Goal: Task Accomplishment & Management: Complete application form

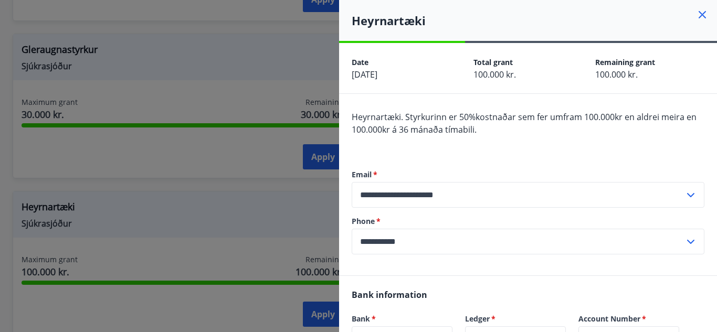
scroll to position [277, 0]
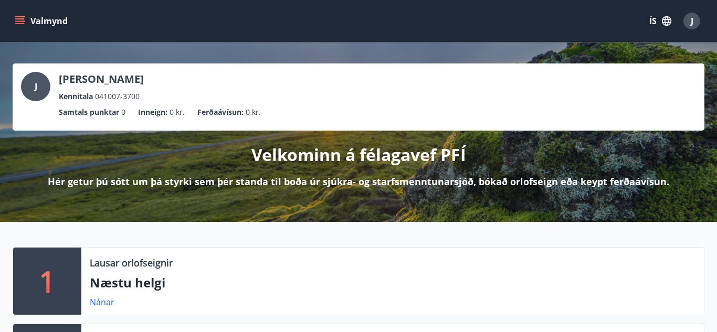
click at [20, 26] on button "Valmynd" at bounding box center [42, 21] width 59 height 19
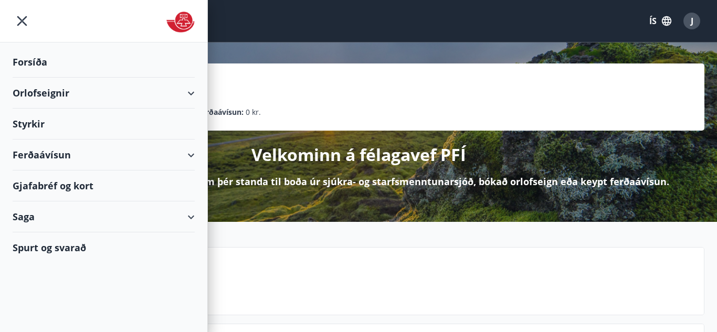
click at [667, 21] on icon "button" at bounding box center [667, 21] width 12 height 12
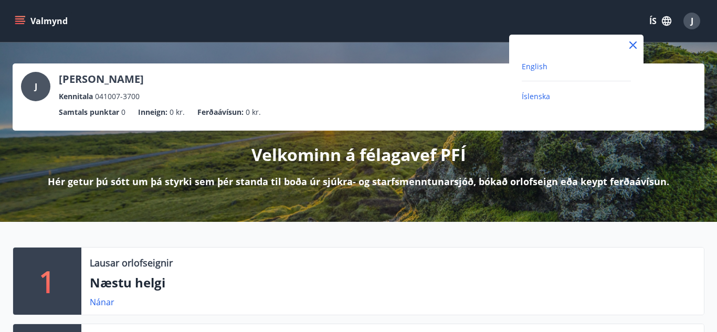
click at [531, 68] on span "English" at bounding box center [535, 66] width 26 height 10
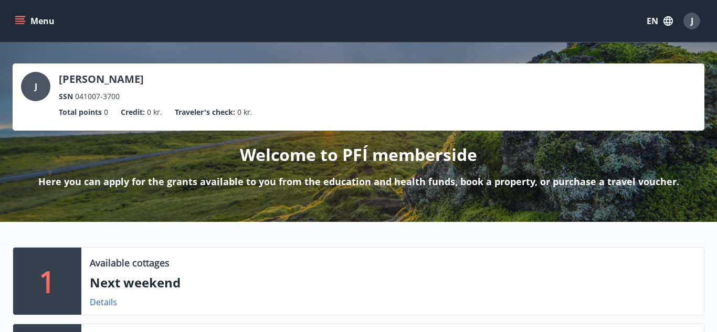
click at [26, 18] on button "Menu" at bounding box center [36, 21] width 46 height 19
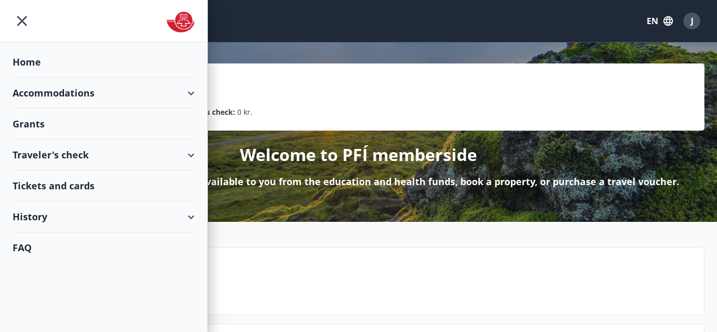
click at [61, 130] on div "Grants" at bounding box center [104, 124] width 182 height 31
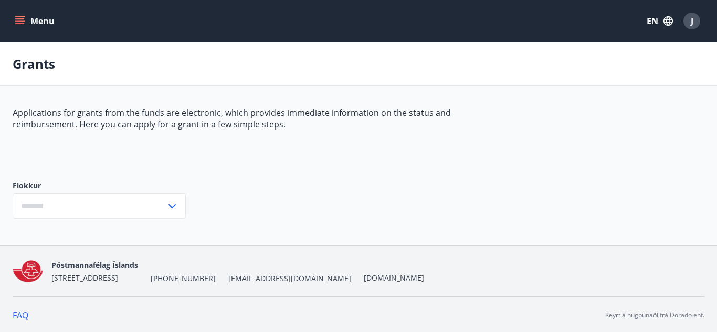
type input "***"
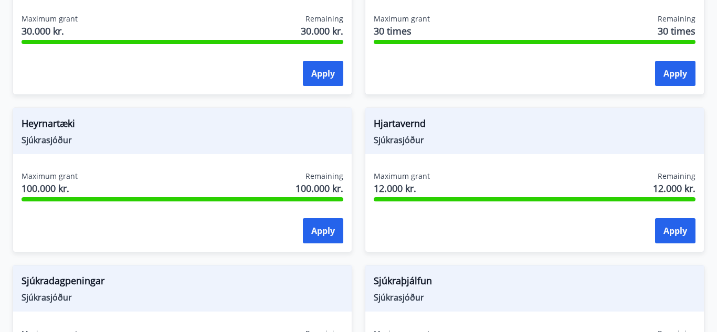
scroll to position [603, 0]
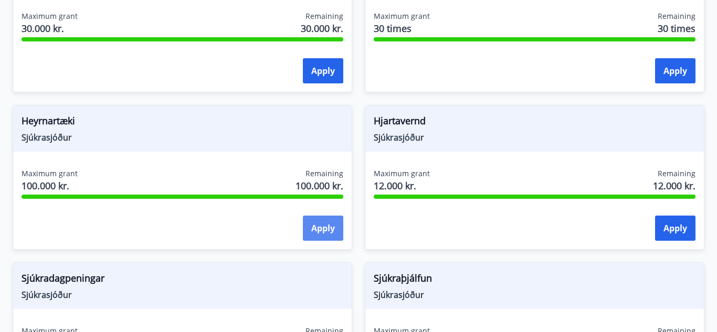
click at [320, 227] on button "Apply" at bounding box center [323, 228] width 40 height 25
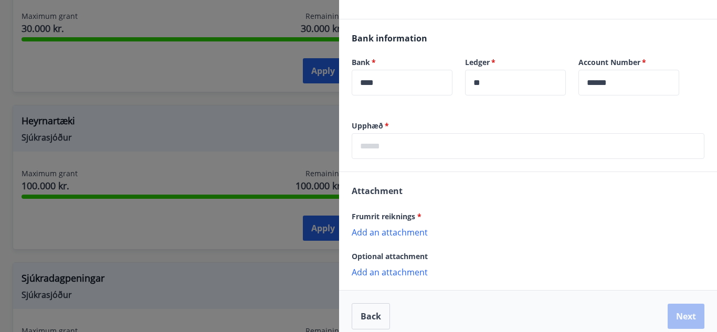
scroll to position [261, 0]
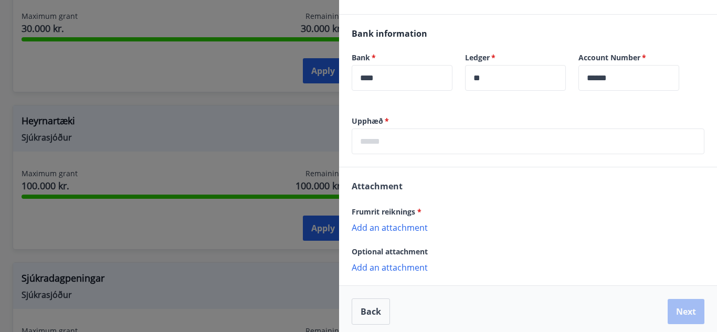
click at [403, 146] on input "text" at bounding box center [528, 142] width 353 height 26
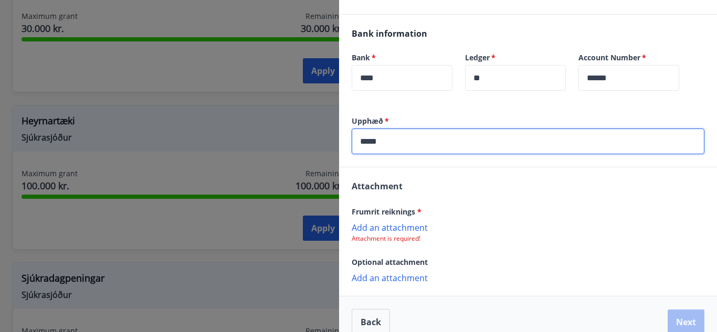
scroll to position [277, 0]
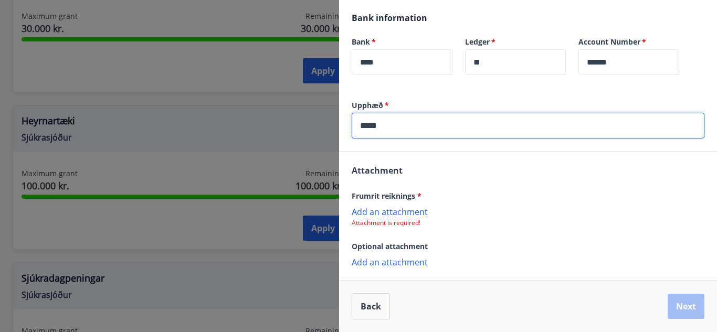
type input "*****"
click at [383, 209] on p "Add an attachment" at bounding box center [528, 211] width 353 height 10
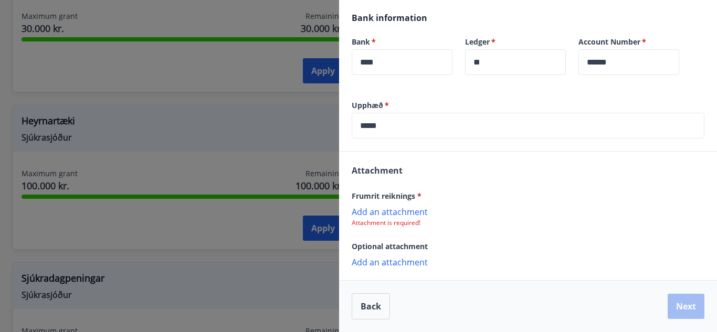
click at [409, 207] on p "Add an attachment" at bounding box center [528, 211] width 353 height 10
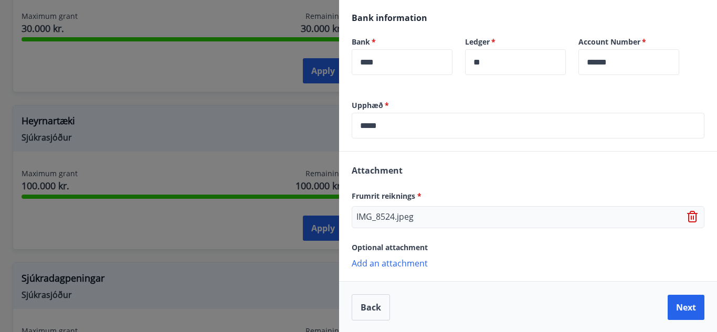
scroll to position [278, 0]
click at [392, 264] on p "Add an attachment" at bounding box center [528, 262] width 353 height 10
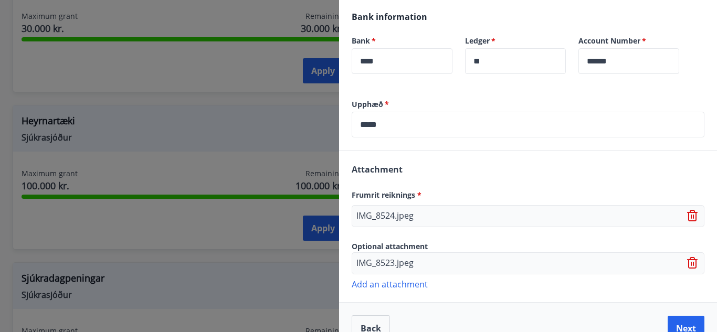
click at [392, 286] on p "Add an attachment" at bounding box center [528, 284] width 353 height 10
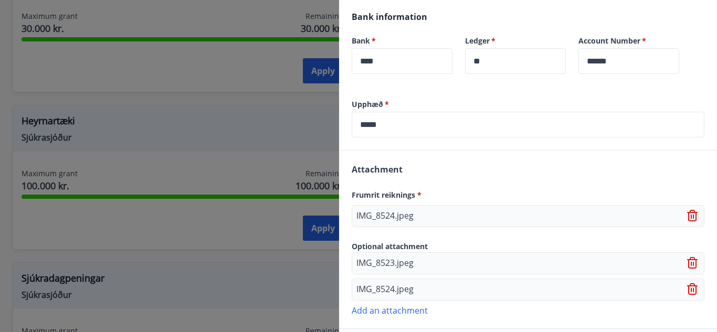
click at [417, 311] on p "Add an attachment" at bounding box center [528, 310] width 353 height 10
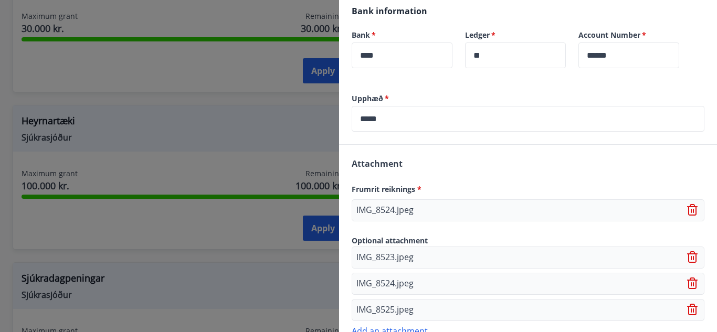
scroll to position [353, 0]
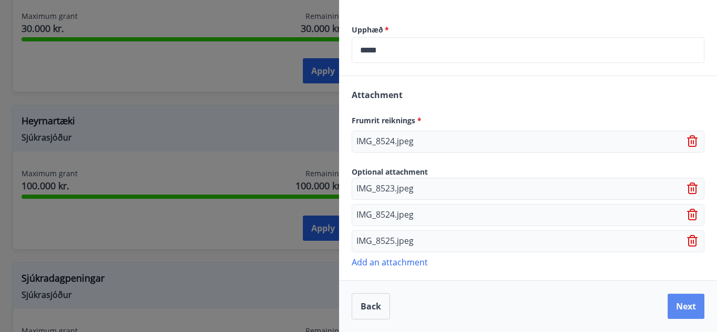
click at [687, 311] on button "Next" at bounding box center [686, 306] width 37 height 25
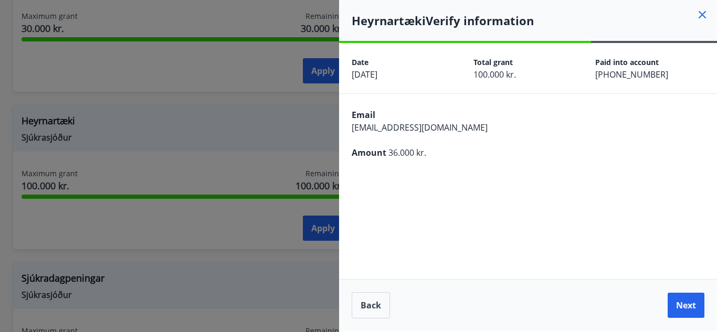
scroll to position [0, 0]
click at [687, 311] on button "Next" at bounding box center [686, 305] width 37 height 25
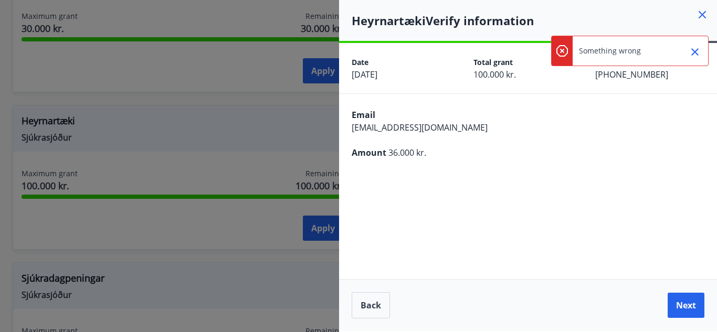
click at [564, 46] on icon at bounding box center [562, 51] width 12 height 12
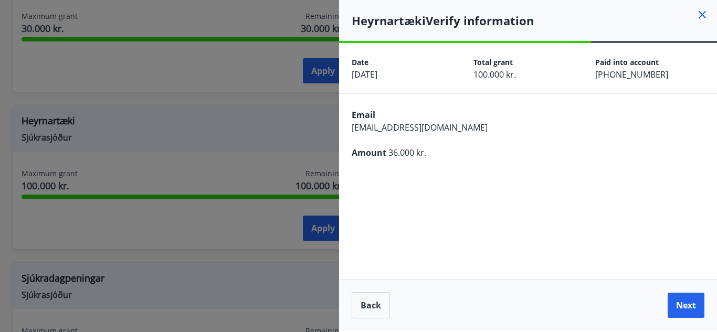
click at [601, 77] on span "0123-26-020398" at bounding box center [631, 75] width 73 height 12
click at [692, 307] on button "Next" at bounding box center [686, 305] width 37 height 25
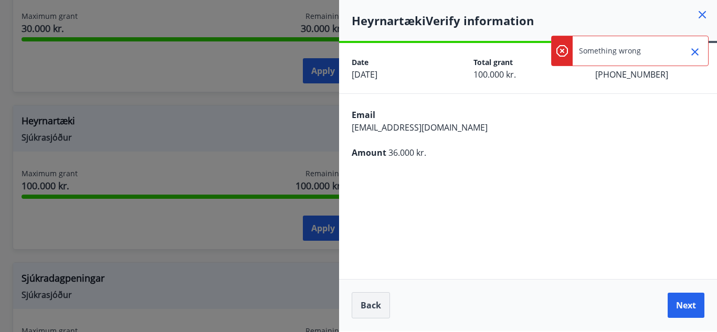
click at [358, 302] on button "Back" at bounding box center [371, 305] width 38 height 26
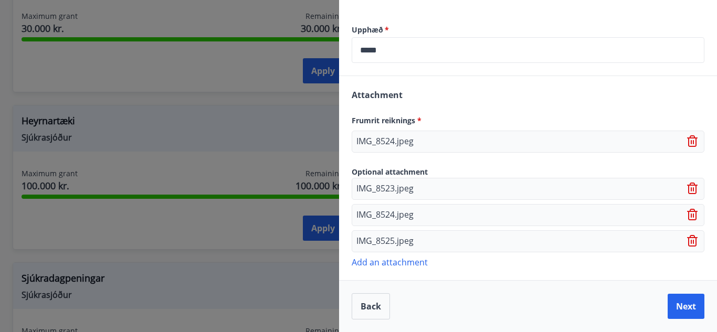
scroll to position [351, 0]
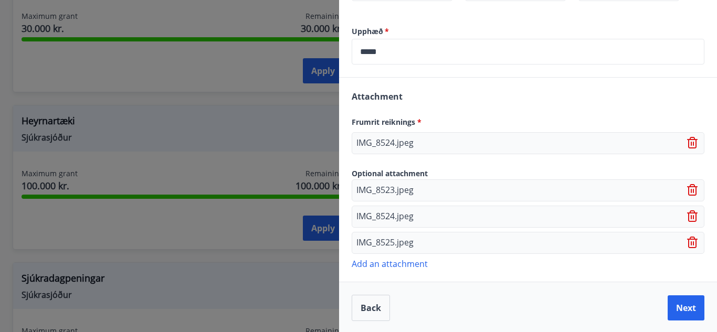
click at [691, 238] on icon at bounding box center [693, 243] width 13 height 13
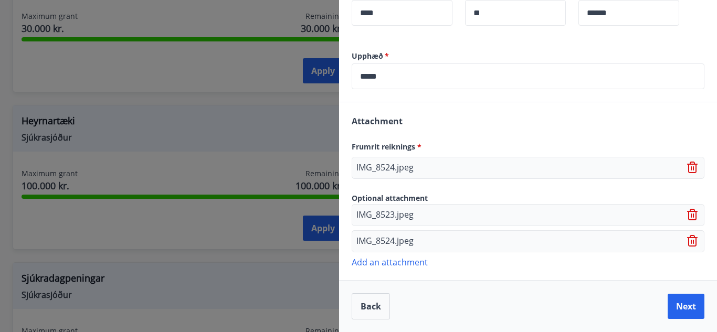
click at [692, 239] on icon at bounding box center [693, 241] width 13 height 13
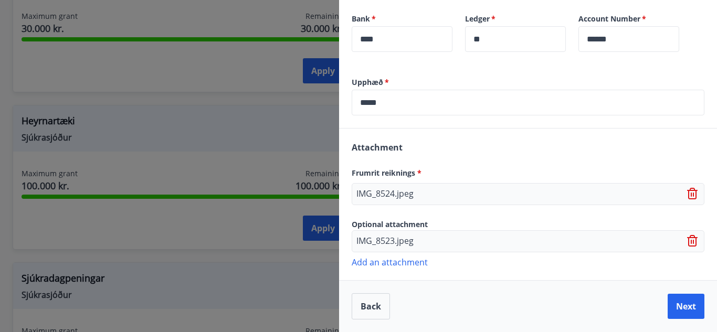
click at [693, 239] on icon at bounding box center [693, 241] width 13 height 13
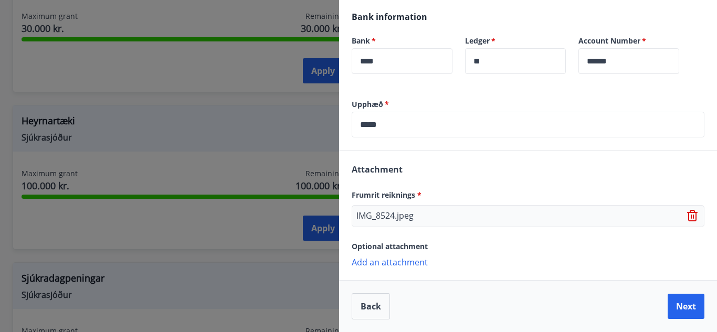
scroll to position [278, 0]
click at [689, 306] on button "Next" at bounding box center [686, 306] width 37 height 25
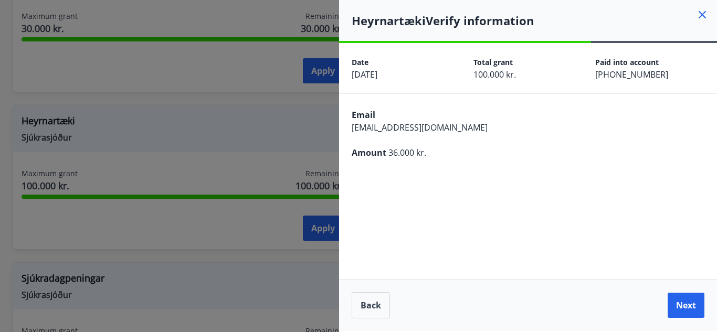
scroll to position [0, 0]
click at [689, 306] on button "Next" at bounding box center [686, 305] width 37 height 25
